Goal: Task Accomplishment & Management: Manage account settings

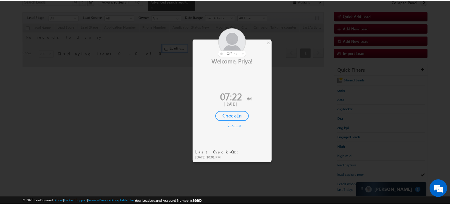
scroll to position [43, 0]
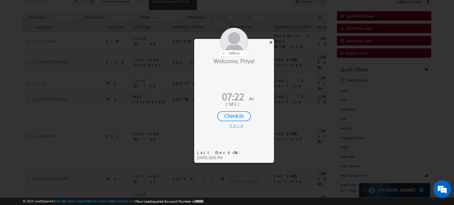
click at [269, 41] on div "×" at bounding box center [271, 42] width 6 height 7
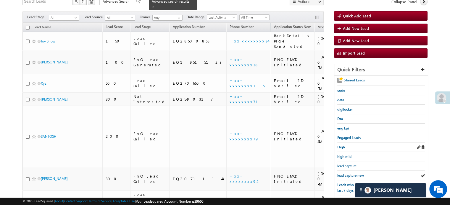
scroll to position [0, 0]
click at [350, 173] on span "lead capture new" at bounding box center [350, 175] width 27 height 4
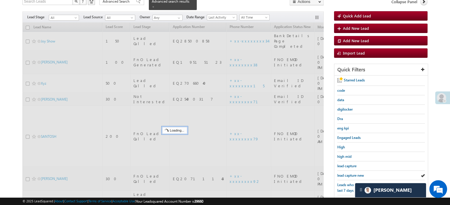
click at [350, 173] on span "lead capture new" at bounding box center [350, 175] width 27 height 4
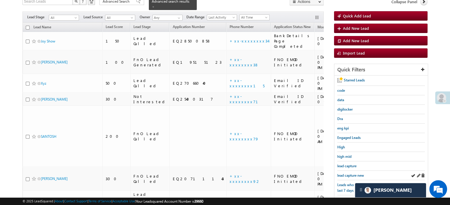
click at [348, 171] on div "lead capture new" at bounding box center [380, 175] width 87 height 9
click at [348, 175] on span "lead capture new" at bounding box center [350, 175] width 27 height 4
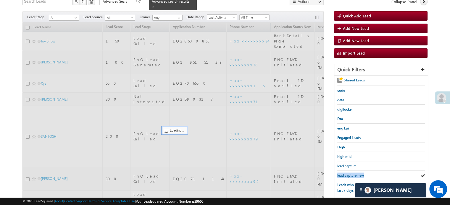
click at [348, 175] on span "lead capture new" at bounding box center [350, 175] width 27 height 4
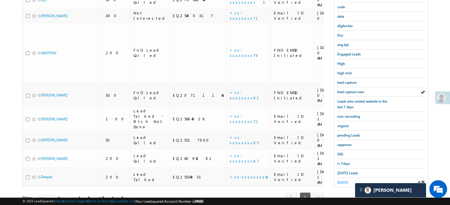
click at [341, 181] on span "yesterday" at bounding box center [342, 183] width 11 height 4
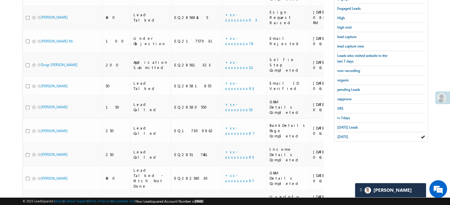
scroll to position [117, 0]
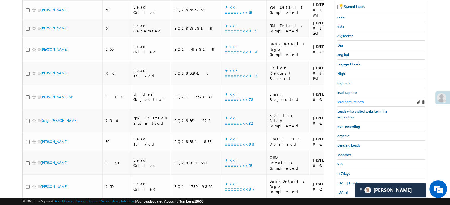
click at [346, 100] on span "lead capture new" at bounding box center [350, 102] width 27 height 4
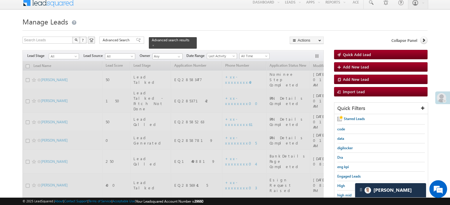
scroll to position [0, 0]
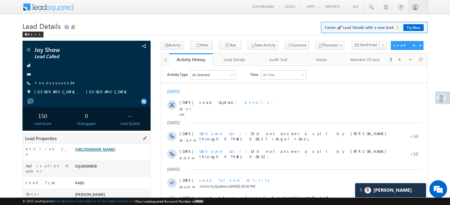
click at [115, 152] on link "https://angelbroking1-pk3em7sa.customui-test.leadsquared.com?leadId=3f0133cd-24…" at bounding box center [95, 149] width 40 height 5
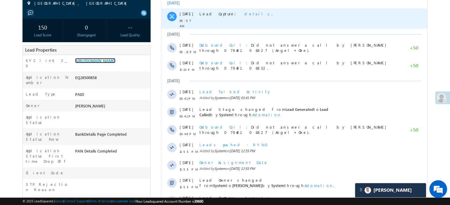
scroll to position [30, 0]
